Goal: Find specific page/section: Find specific page/section

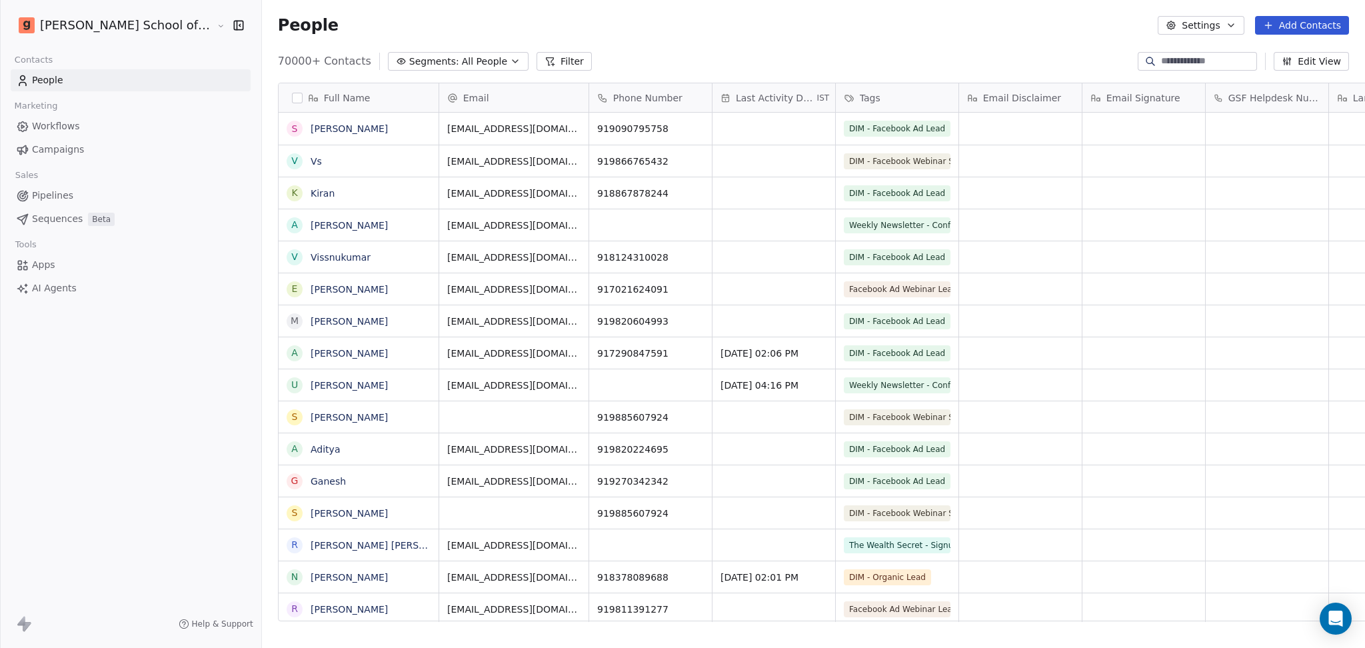
scroll to position [556, 1141]
click at [50, 155] on span "Campaigns" at bounding box center [58, 150] width 52 height 14
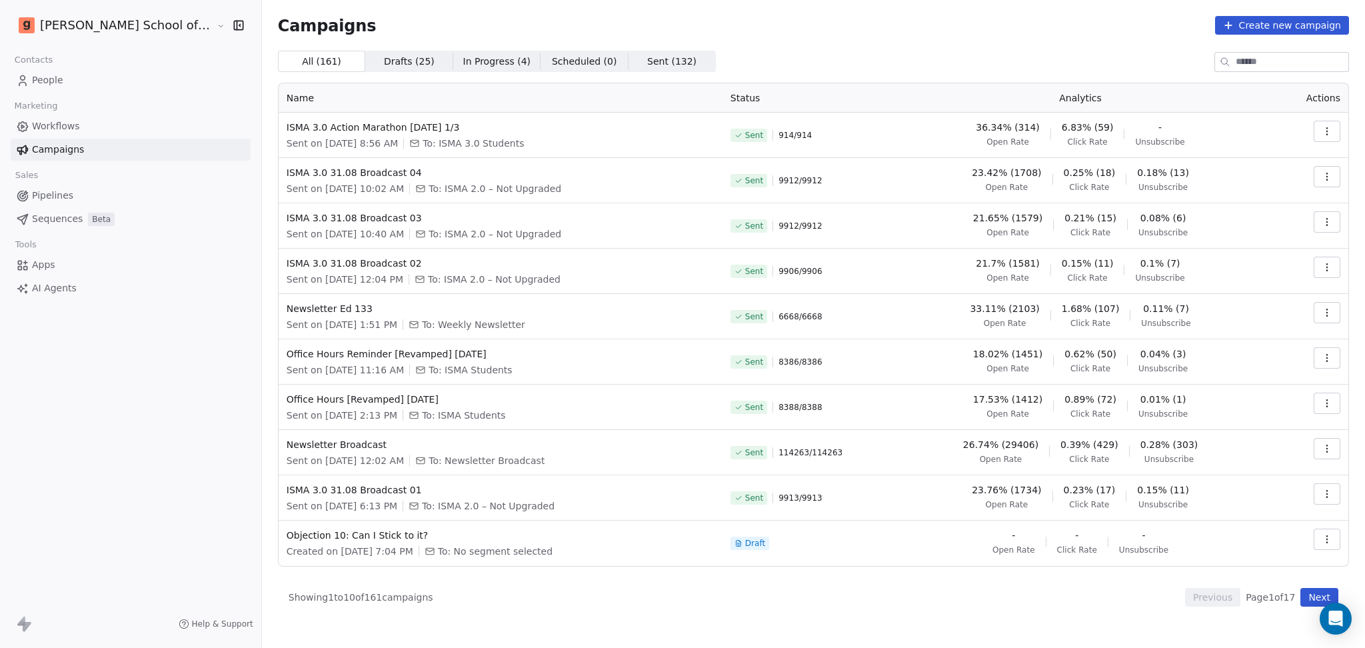
click at [130, 478] on div "Goela School of Finance LLP Contacts People Marketing Workflows Campaigns Sales…" at bounding box center [130, 324] width 261 height 648
